Goal: Entertainment & Leisure: Browse casually

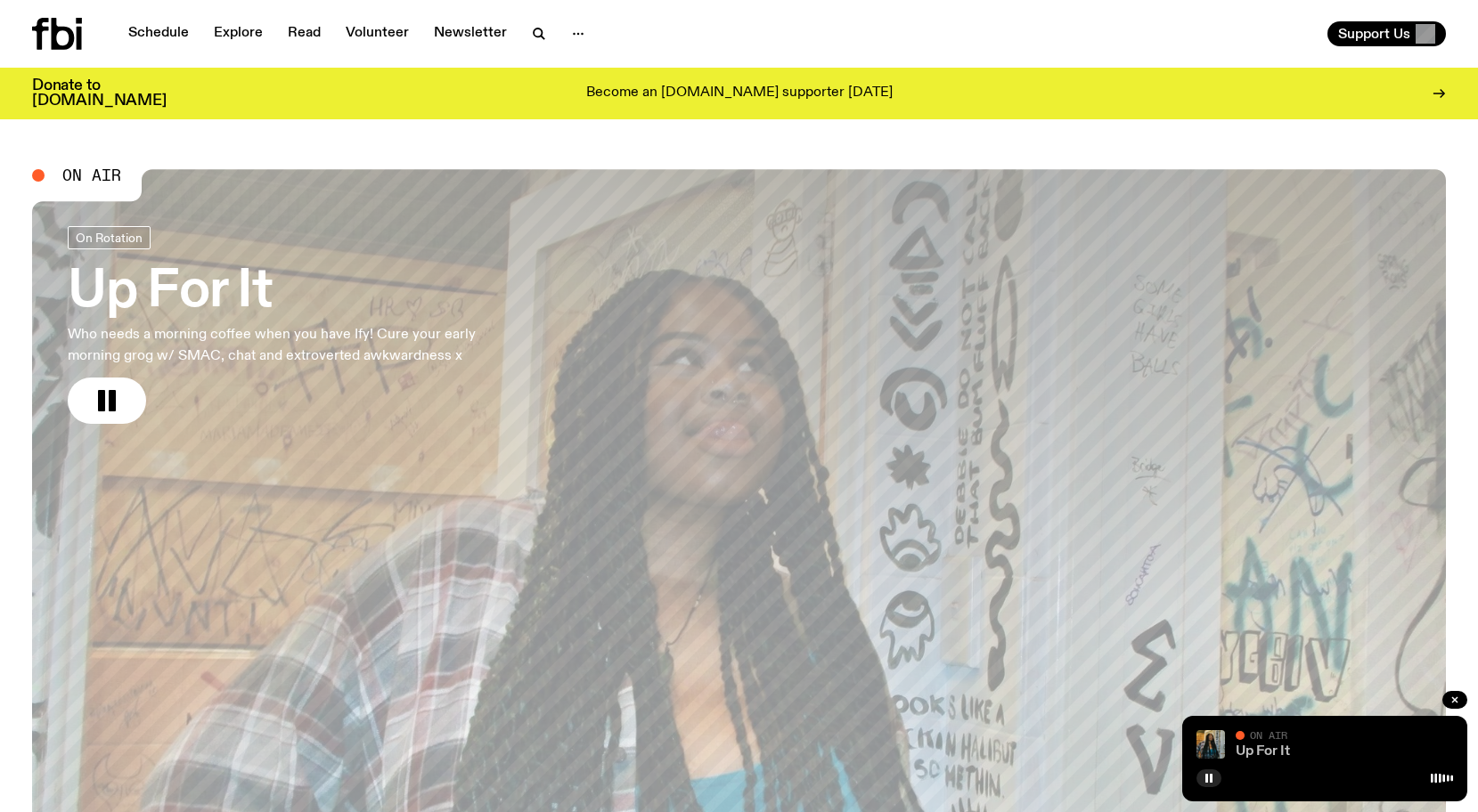
click at [1269, 749] on link "Up For It" at bounding box center [1263, 751] width 54 height 14
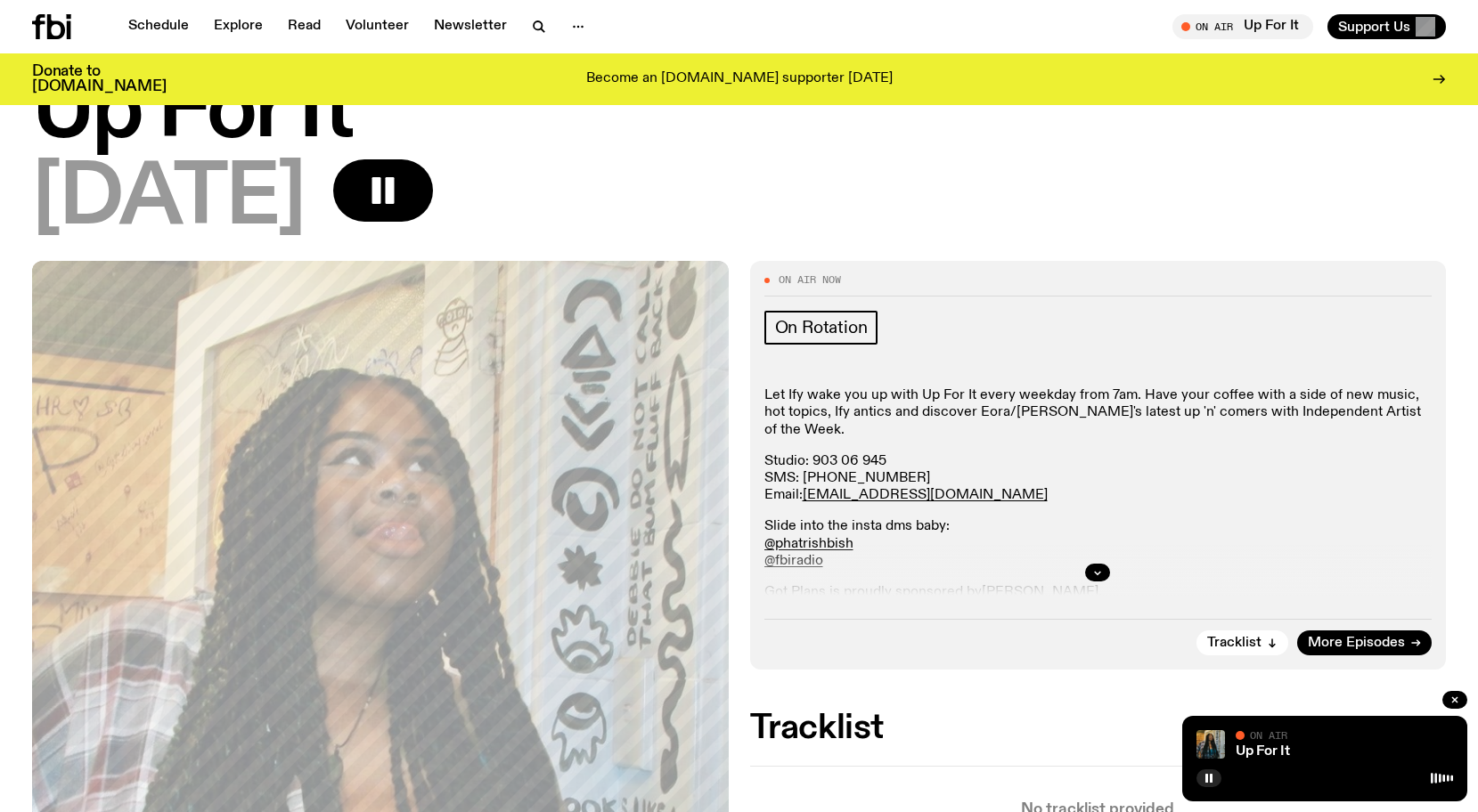
scroll to position [101, 0]
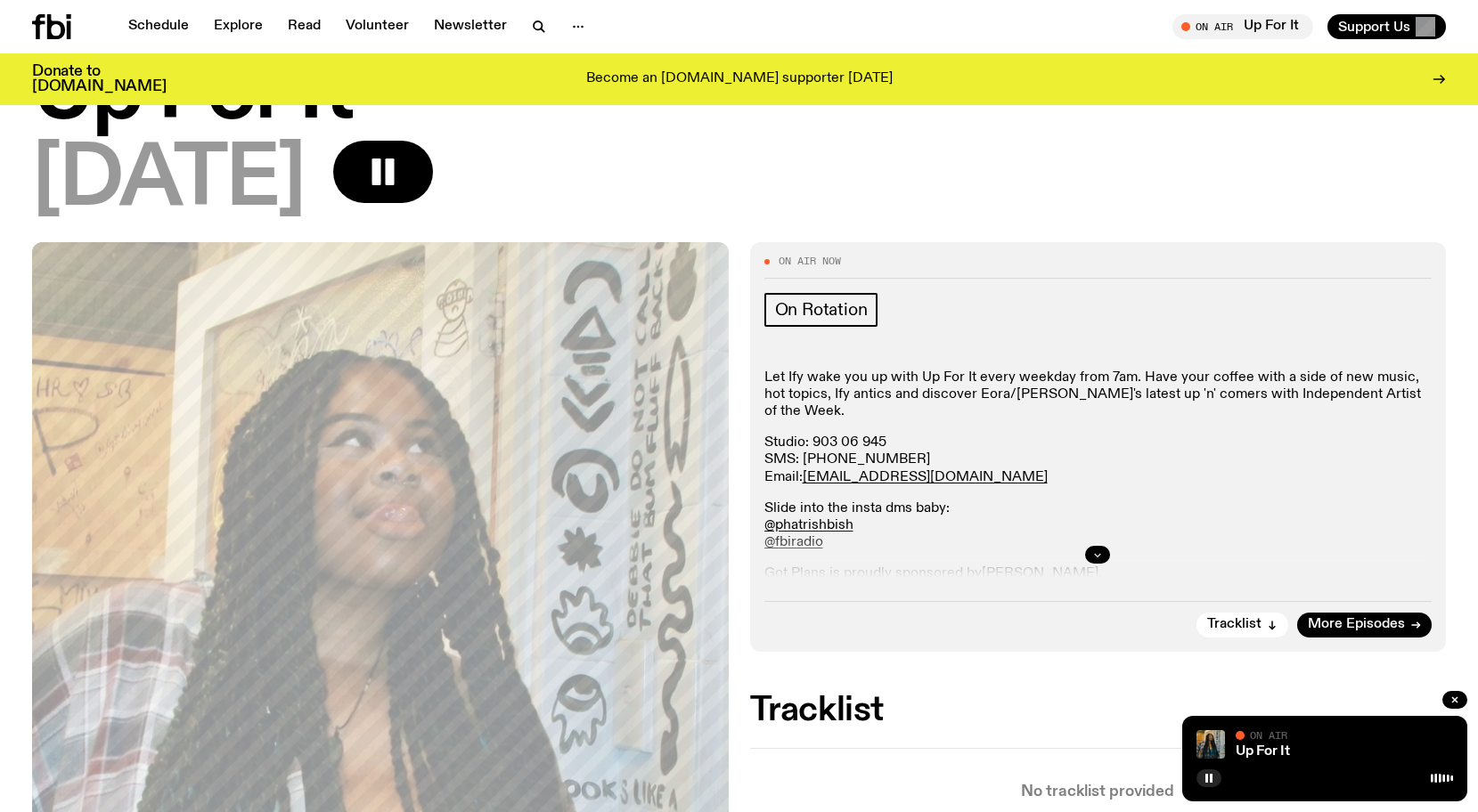
click at [1101, 554] on icon "button" at bounding box center [1098, 555] width 11 height 11
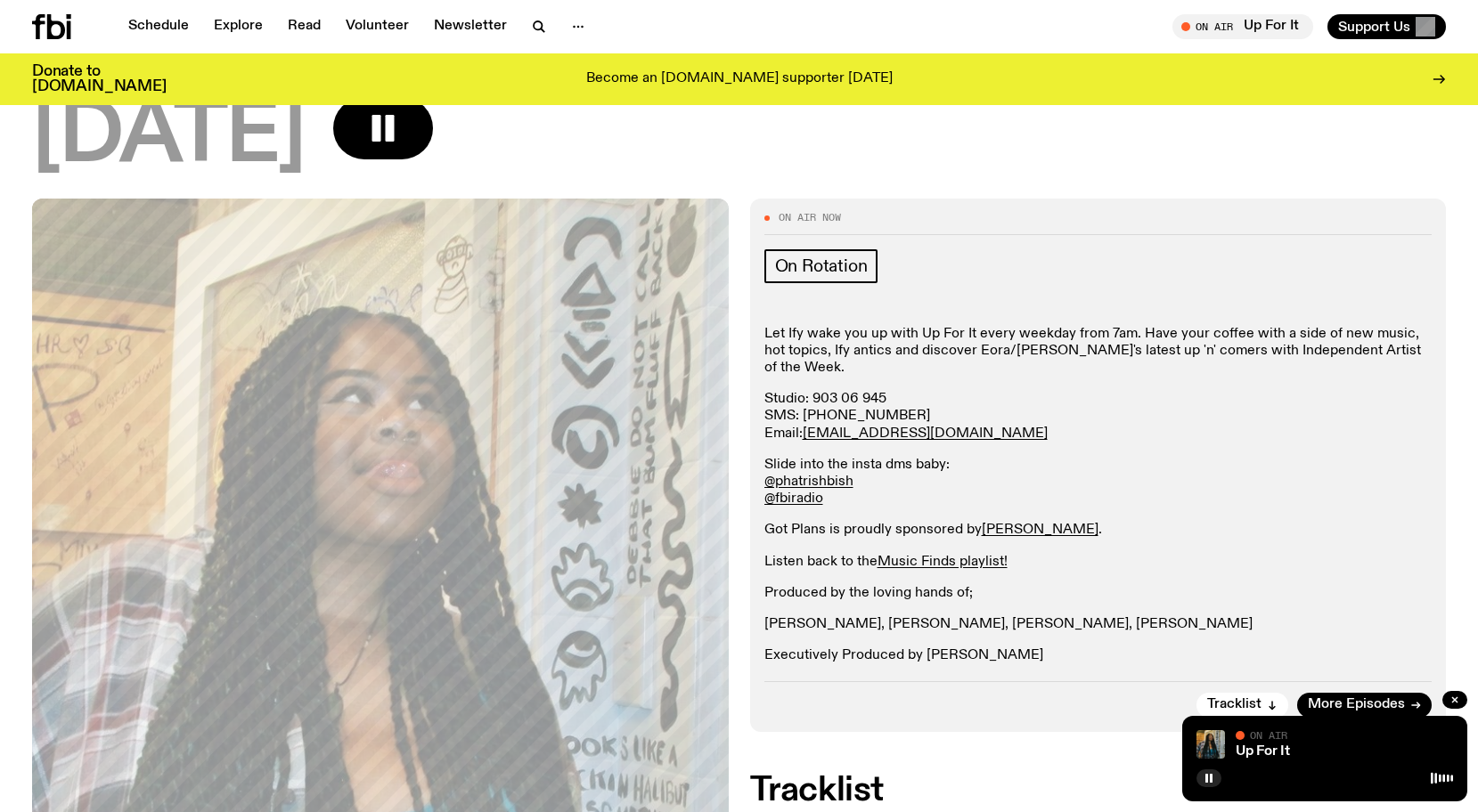
scroll to position [147, 0]
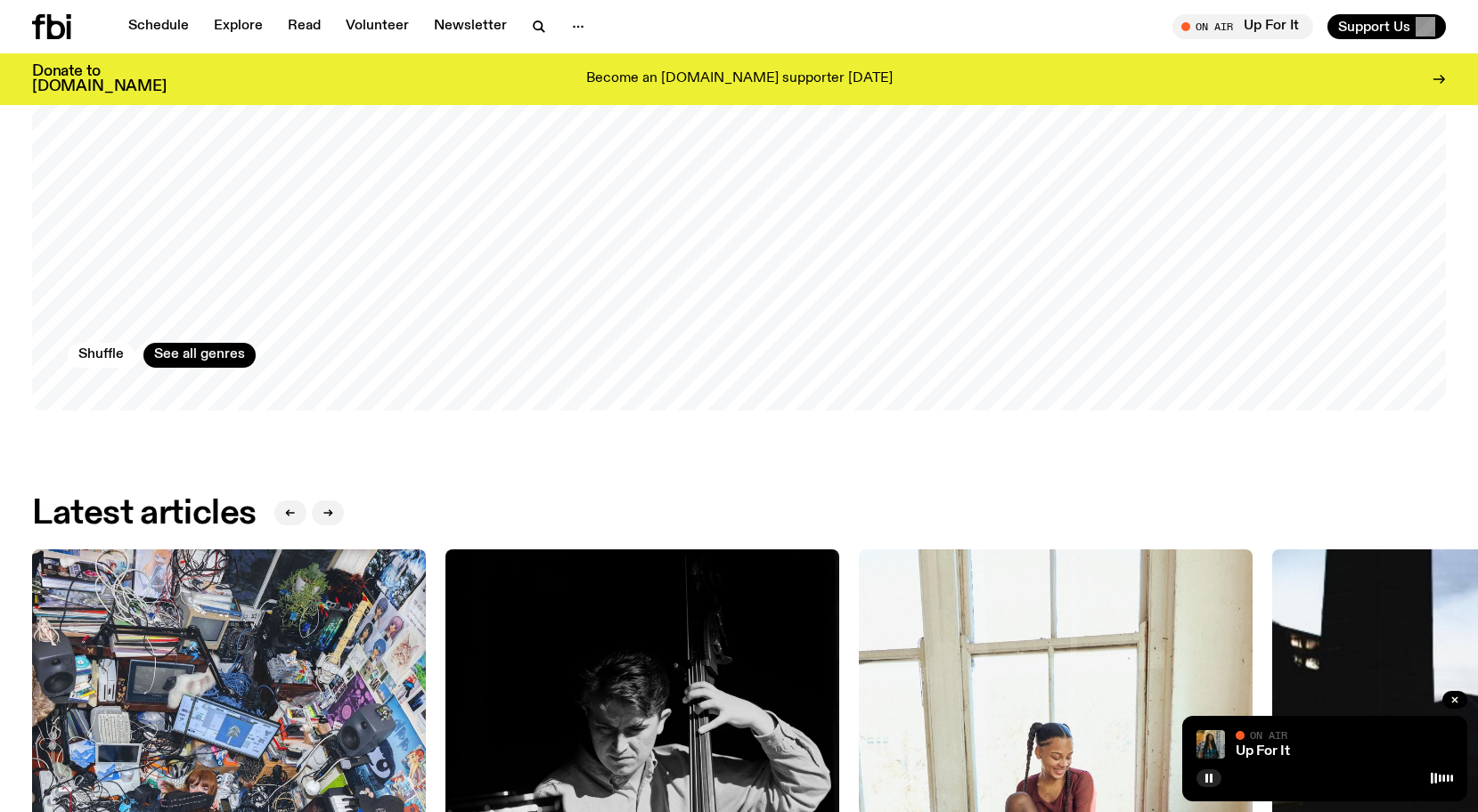
scroll to position [2077, 0]
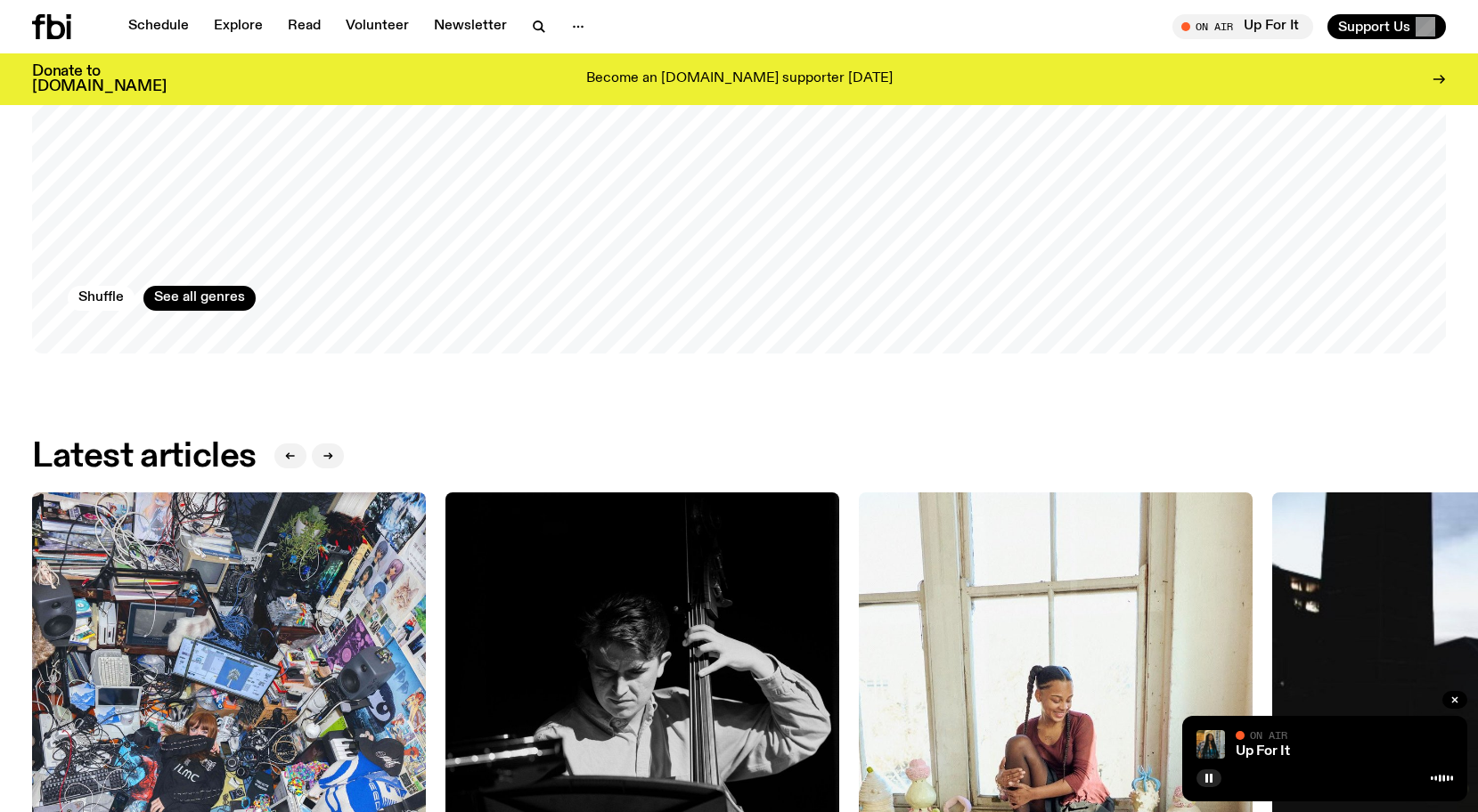
click at [244, 583] on img at bounding box center [229, 688] width 394 height 394
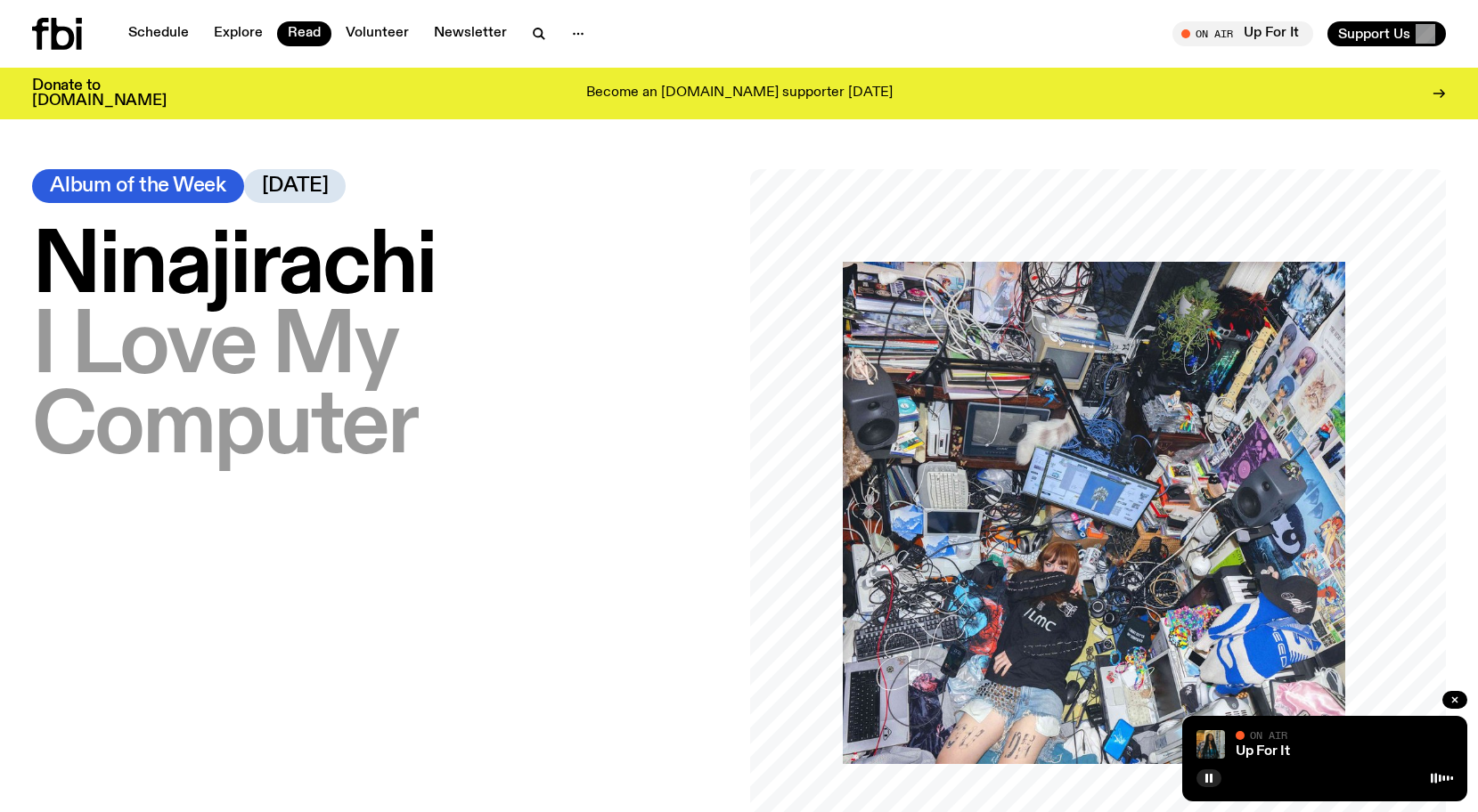
click at [941, 439] on img at bounding box center [1094, 512] width 503 height 502
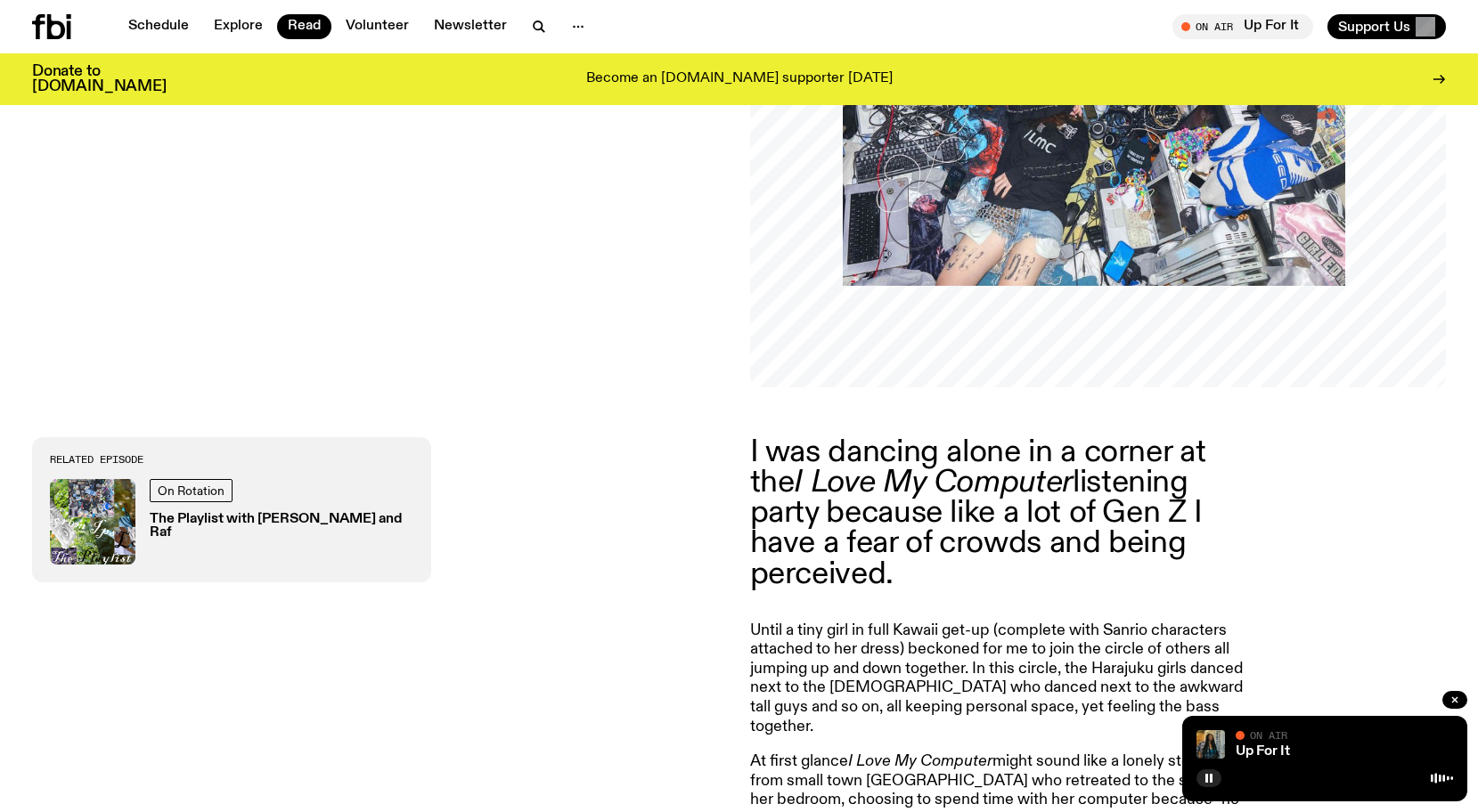
scroll to position [465, 0]
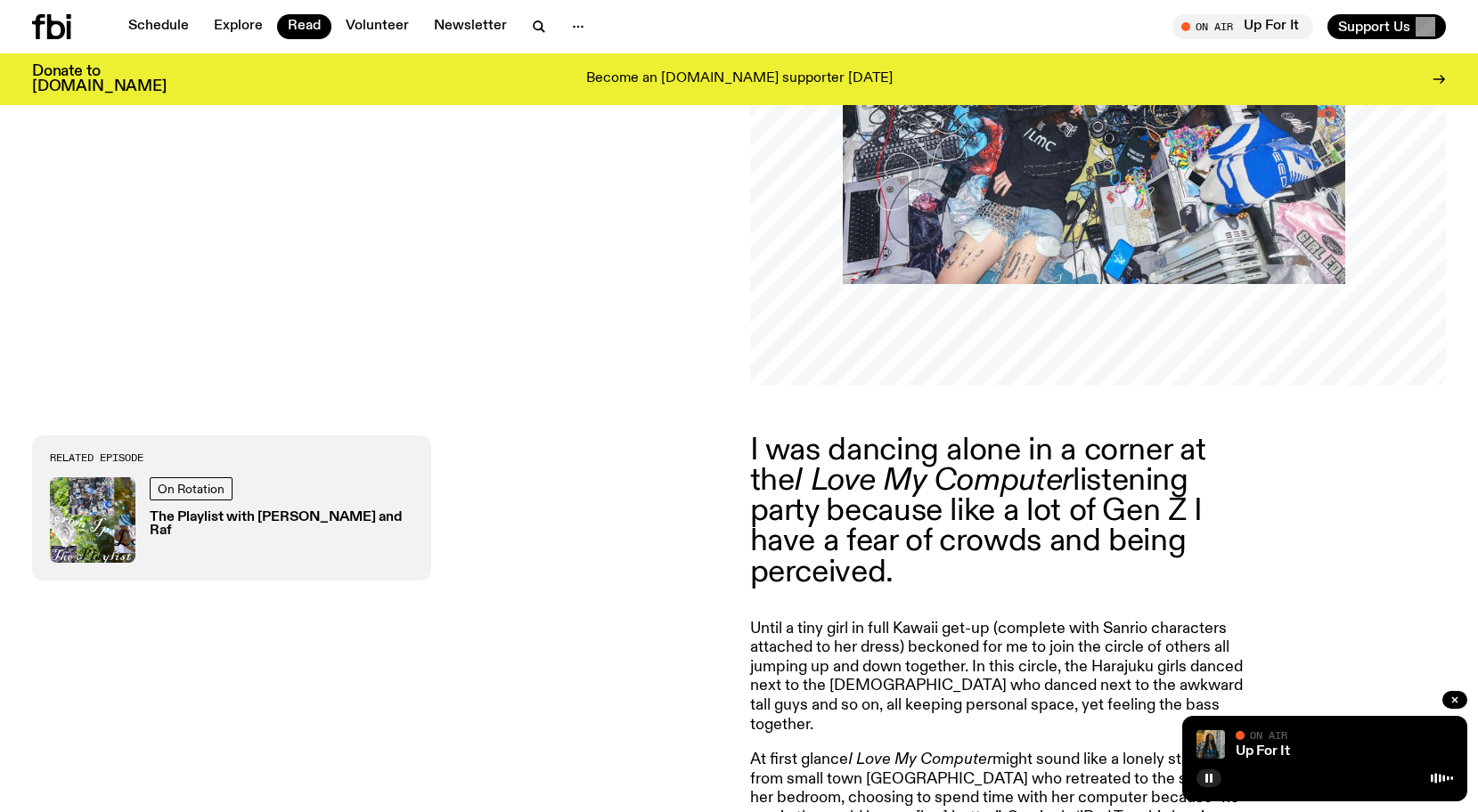
click at [1153, 511] on p "I was dancing alone in a corner at the I Love My Computer listening party becau…" at bounding box center [1007, 512] width 514 height 152
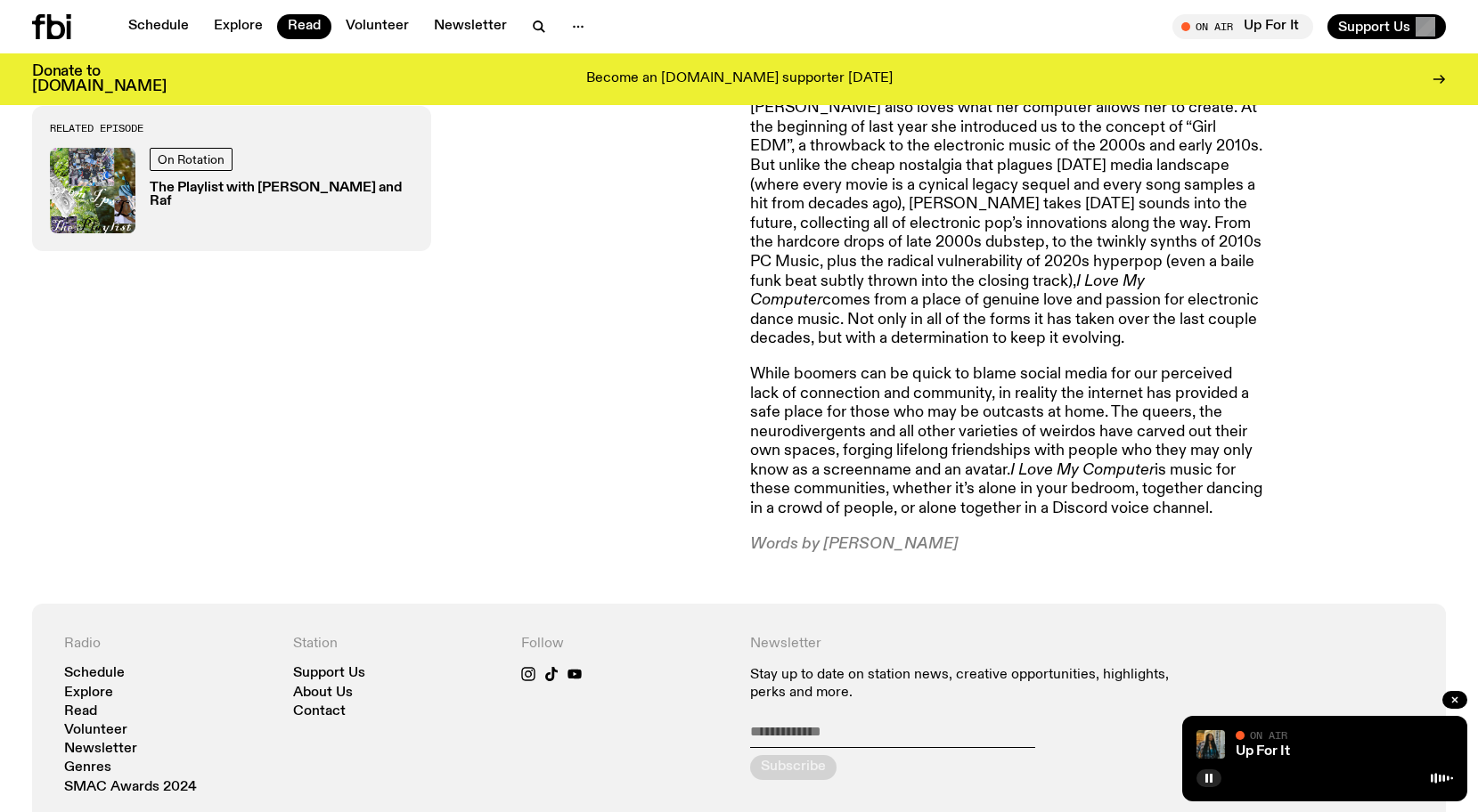
scroll to position [1723, 0]
